Goal: Information Seeking & Learning: Learn about a topic

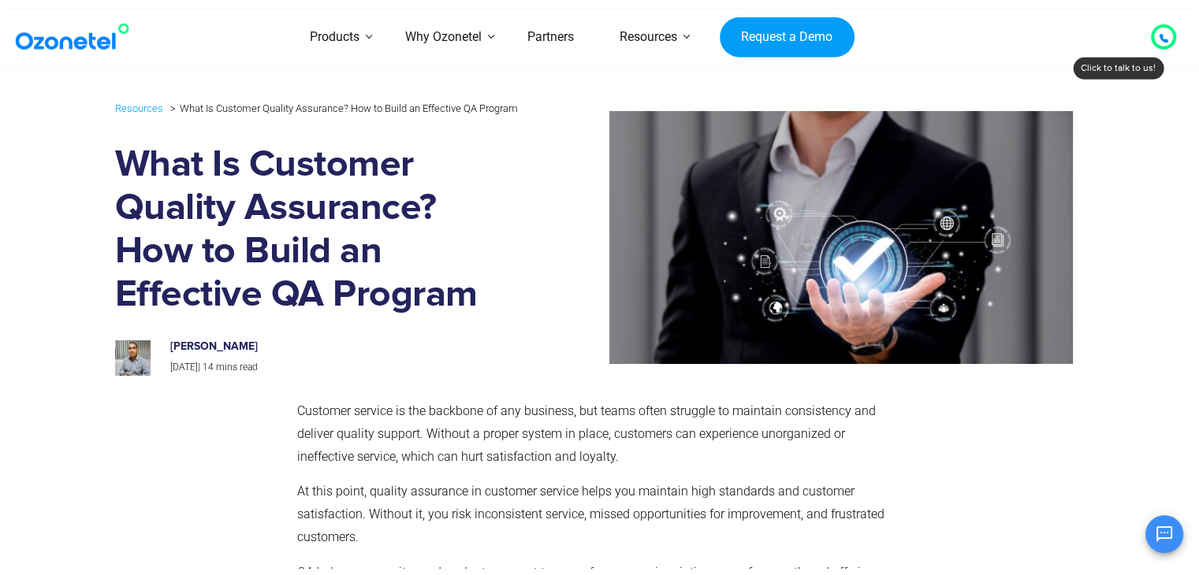
scroll to position [9801, 0]
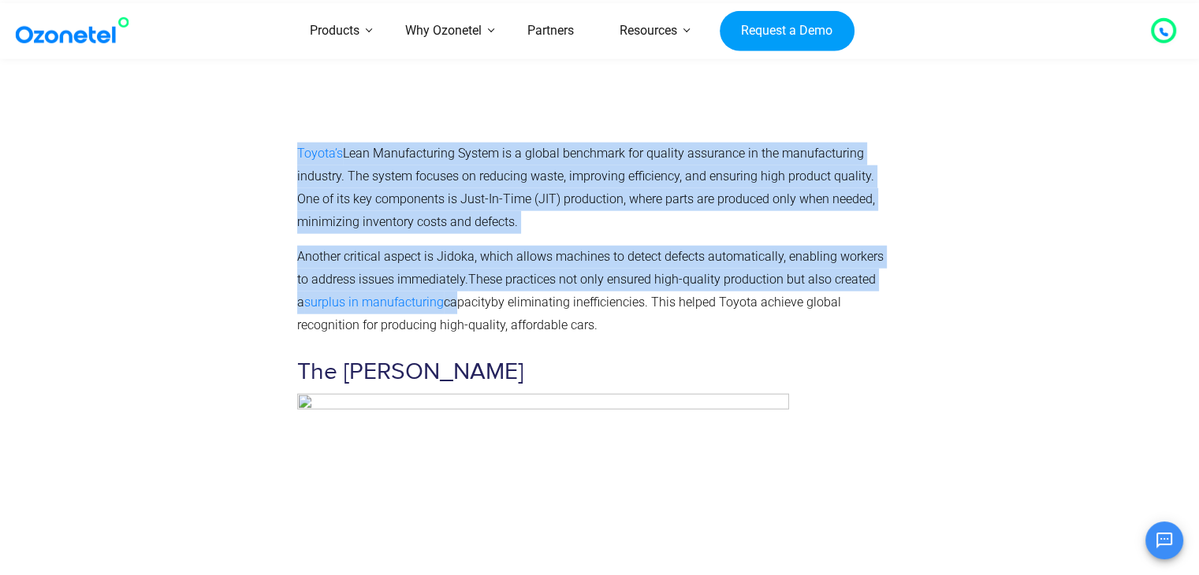
drag, startPoint x: 283, startPoint y: 283, endPoint x: 444, endPoint y: 281, distance: 161.5
click at [444, 295] on span "surplus in manufacturing capacity" at bounding box center [397, 302] width 187 height 15
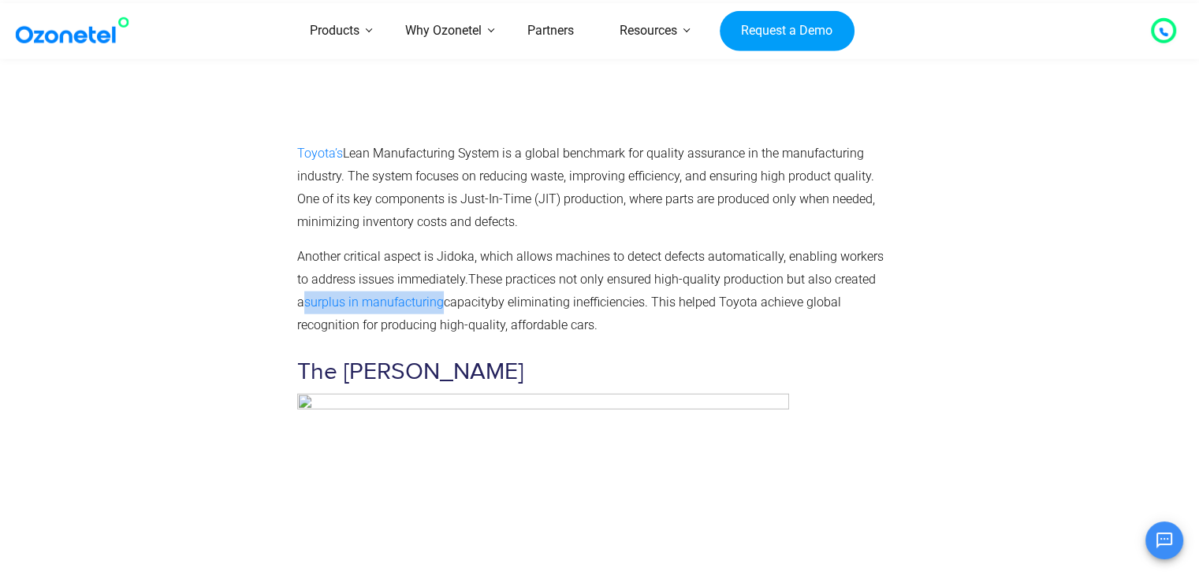
drag, startPoint x: 435, startPoint y: 281, endPoint x: 295, endPoint y: 280, distance: 139.5
copy link "surplus in manufacturing"
